Goal: Task Accomplishment & Management: Complete application form

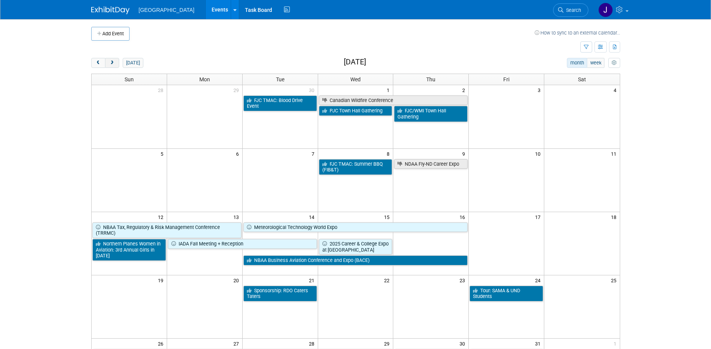
click at [115, 65] on button "next" at bounding box center [112, 63] width 14 height 10
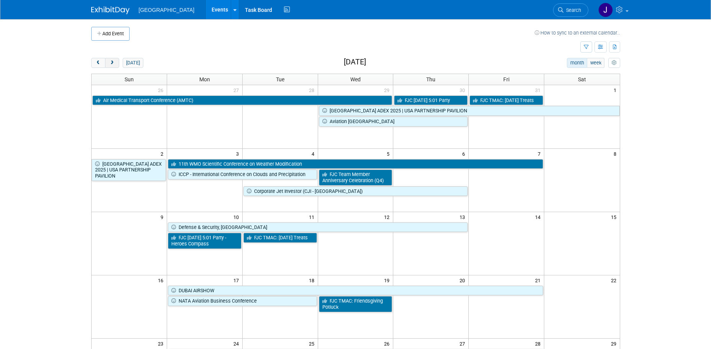
click at [115, 65] on button "next" at bounding box center [112, 63] width 14 height 10
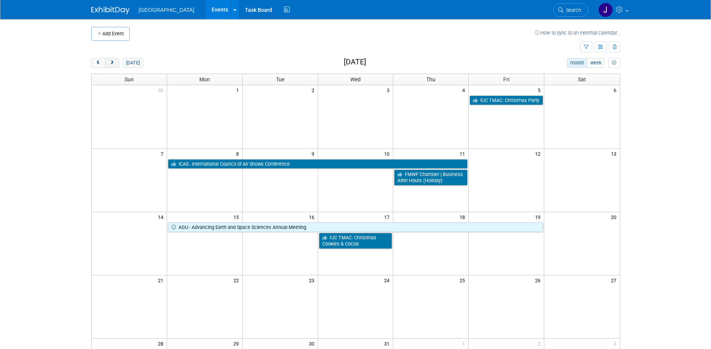
click at [115, 65] on button "next" at bounding box center [112, 63] width 14 height 10
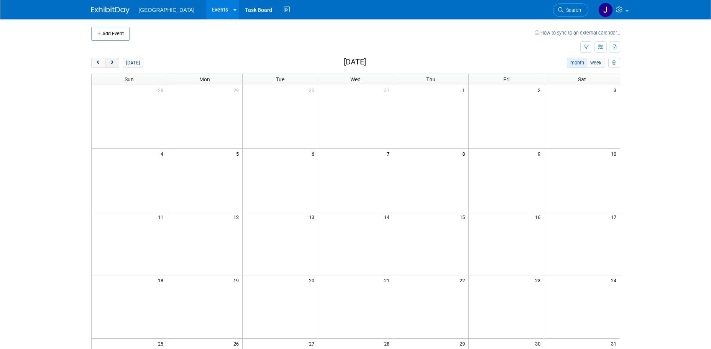
click at [115, 65] on button "next" at bounding box center [112, 63] width 14 height 10
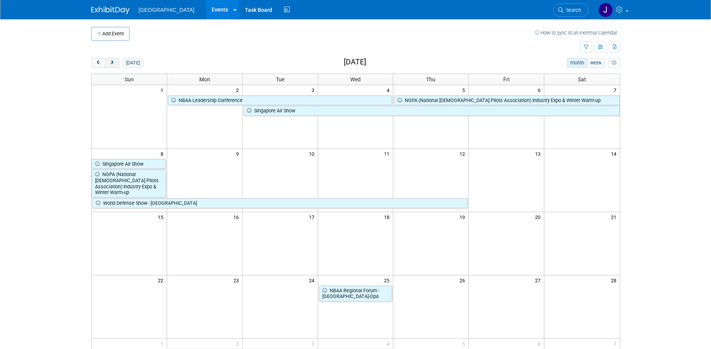
click at [115, 65] on button "next" at bounding box center [112, 63] width 14 height 10
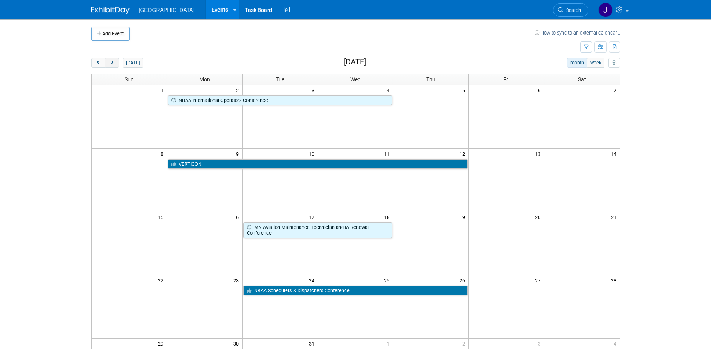
click at [115, 65] on button "next" at bounding box center [112, 63] width 14 height 10
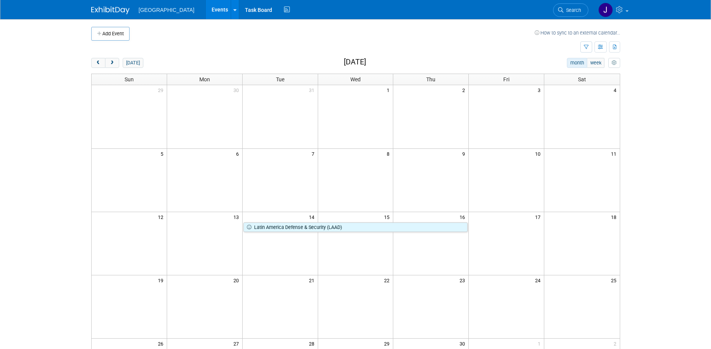
click at [439, 299] on td at bounding box center [430, 306] width 75 height 63
click at [129, 32] on button "Add Event" at bounding box center [110, 34] width 38 height 14
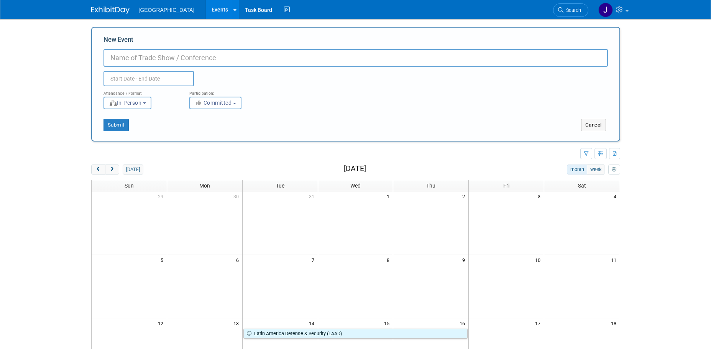
click at [151, 57] on input "New Event" at bounding box center [355, 58] width 504 height 18
type input "Business [DATE]"
click at [157, 82] on body "Fargo Jet Center Events Add Event Bulk Upload Events Shareable Event Boards Rec…" at bounding box center [355, 174] width 711 height 349
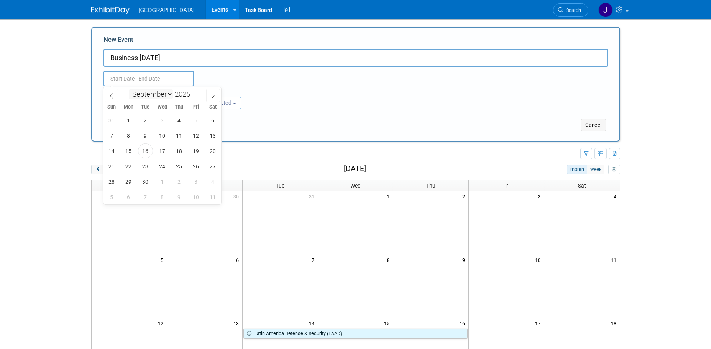
click at [169, 92] on select "January February March April May June July August September October November De…" at bounding box center [151, 94] width 44 height 10
select select "3"
click at [129, 89] on select "January February March April May June July August September October November De…" at bounding box center [151, 94] width 44 height 10
click at [182, 96] on input "2025" at bounding box center [184, 94] width 23 height 9
click at [192, 93] on span at bounding box center [192, 92] width 5 height 5
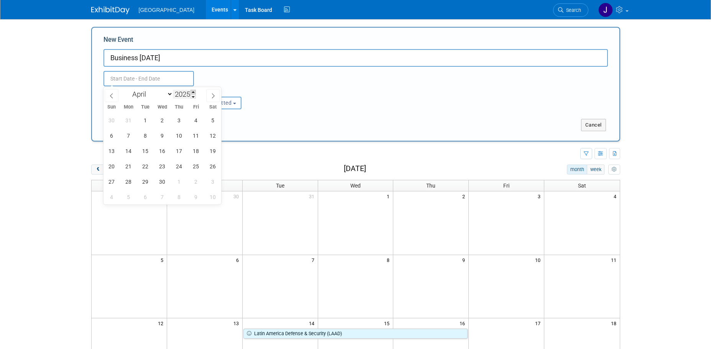
type input "2026"
click at [176, 165] on span "23" at bounding box center [179, 166] width 15 height 15
type input "[DATE] to [DATE]"
click at [319, 103] on div "Attendance / Format: <img src="https://www.exhibitday.com/Images/Format-InPerso…" at bounding box center [356, 97] width 516 height 23
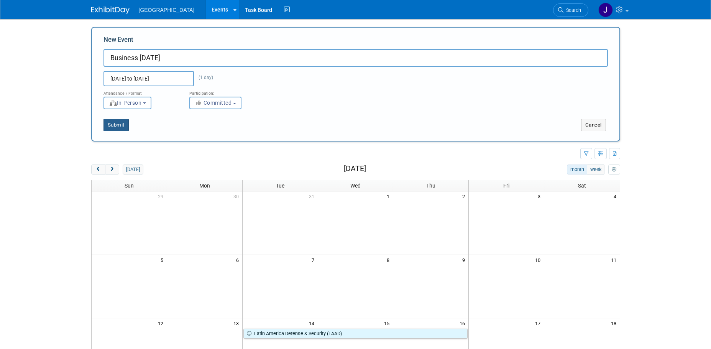
click at [123, 129] on button "Submit" at bounding box center [115, 125] width 25 height 12
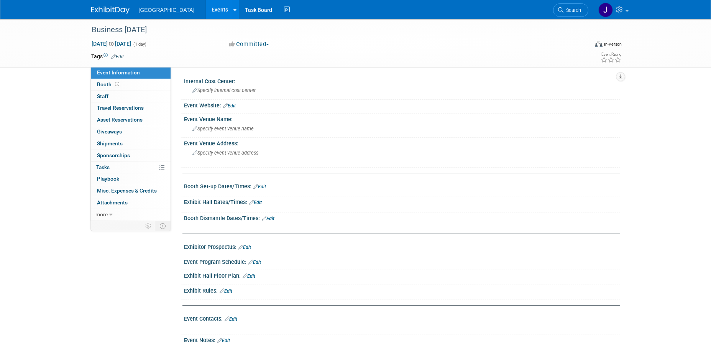
click at [111, 8] on img at bounding box center [110, 11] width 38 height 8
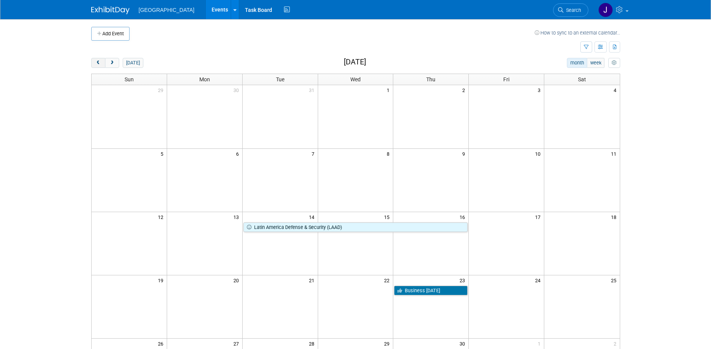
click at [98, 62] on span "prev" at bounding box center [98, 63] width 6 height 5
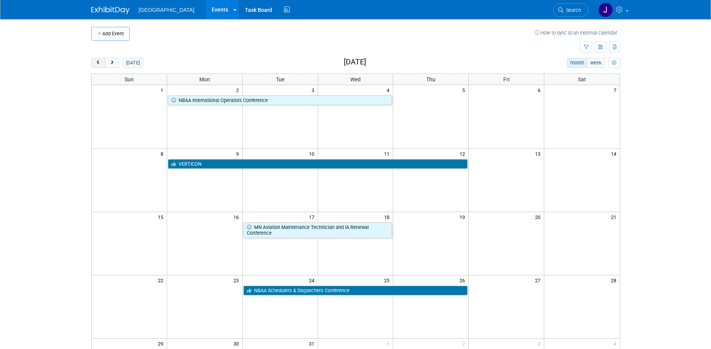
click at [95, 59] on button "prev" at bounding box center [98, 63] width 14 height 10
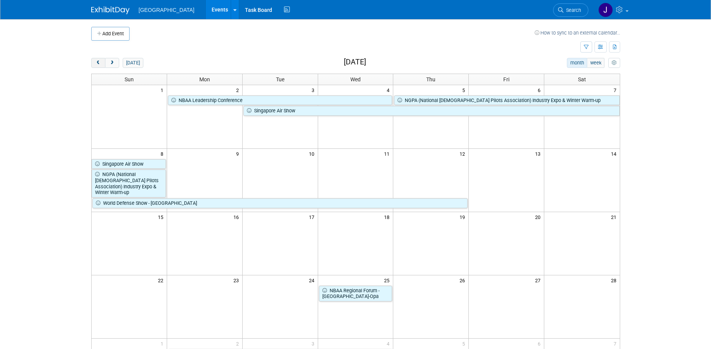
click at [95, 59] on button "prev" at bounding box center [98, 63] width 14 height 10
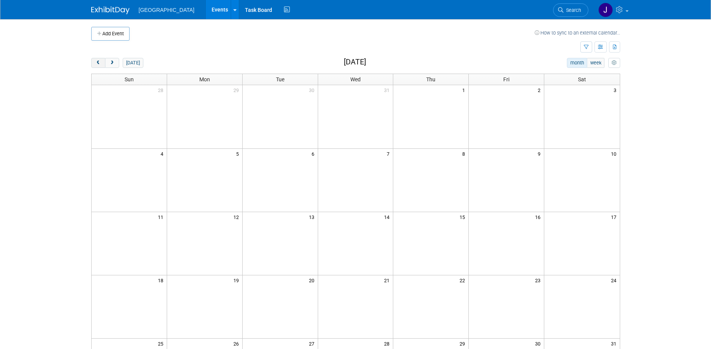
click at [95, 59] on button "prev" at bounding box center [98, 63] width 14 height 10
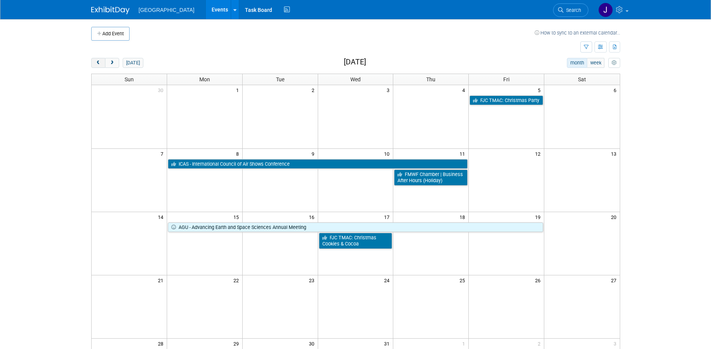
click at [95, 59] on button "prev" at bounding box center [98, 63] width 14 height 10
